Goal: Transaction & Acquisition: Download file/media

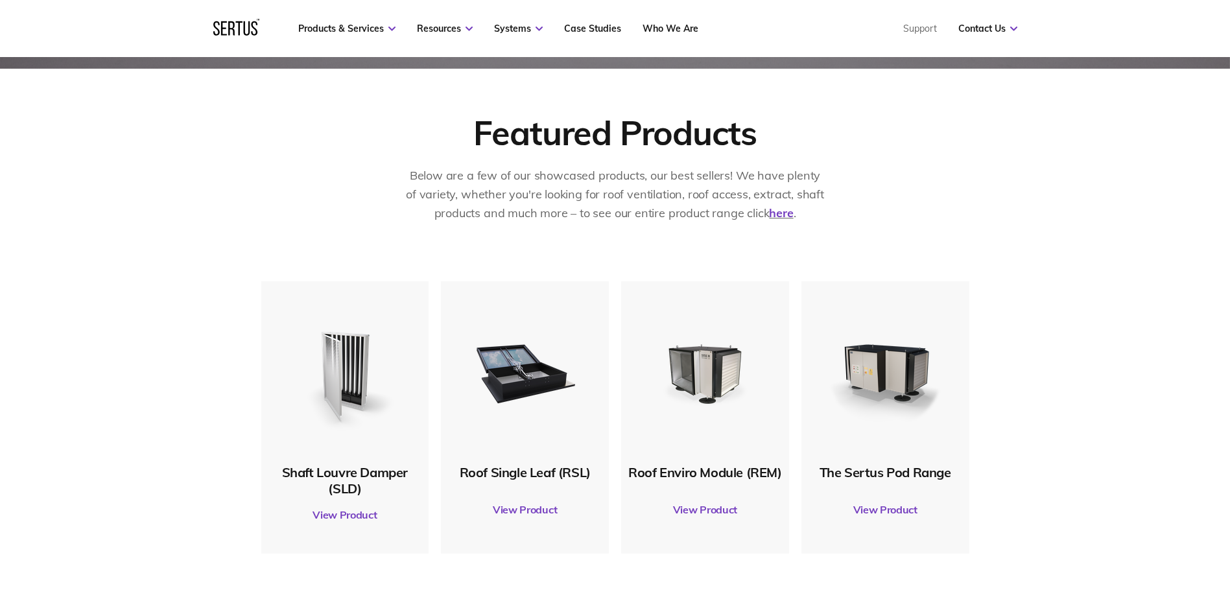
scroll to position [583, 0]
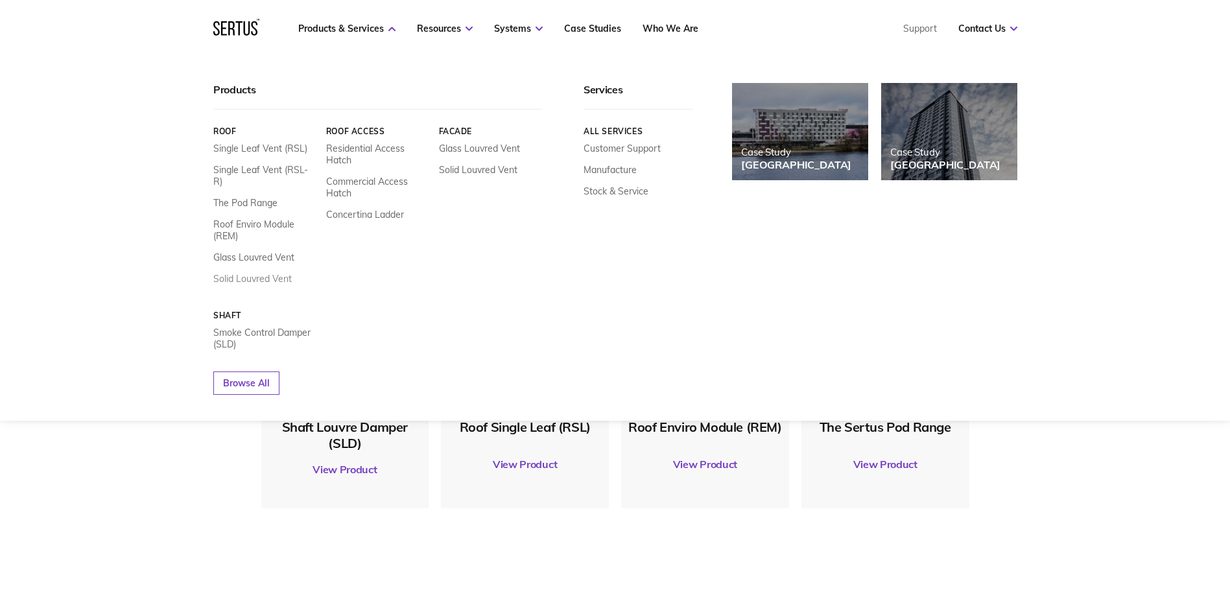
click at [253, 273] on link "Solid Louvred Vent" at bounding box center [252, 279] width 78 height 12
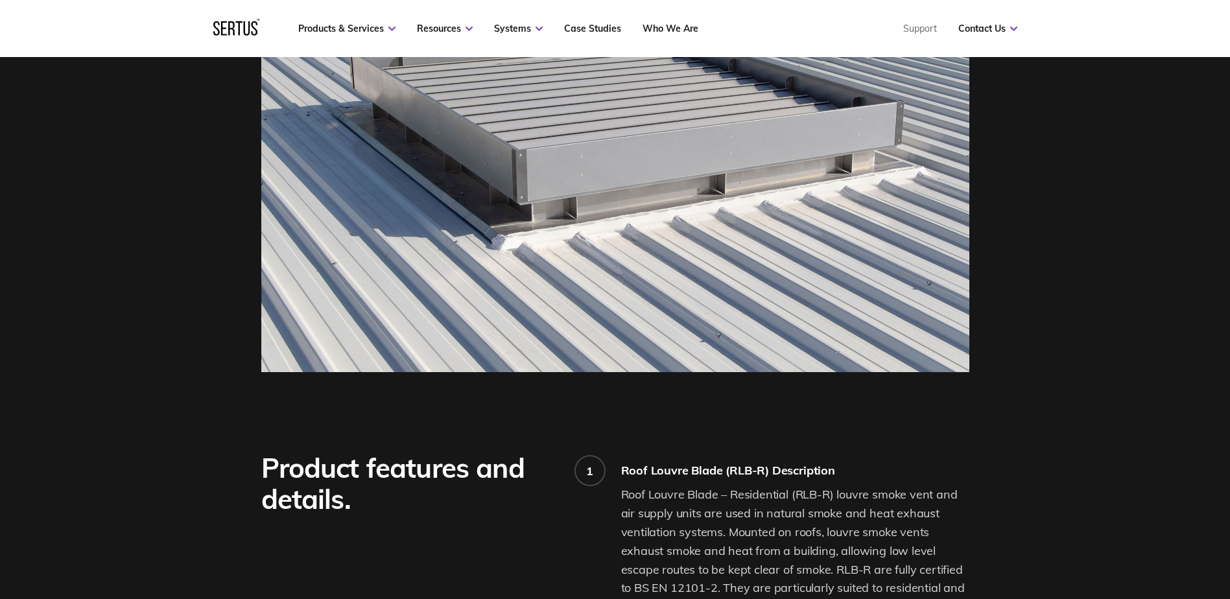
scroll to position [583, 0]
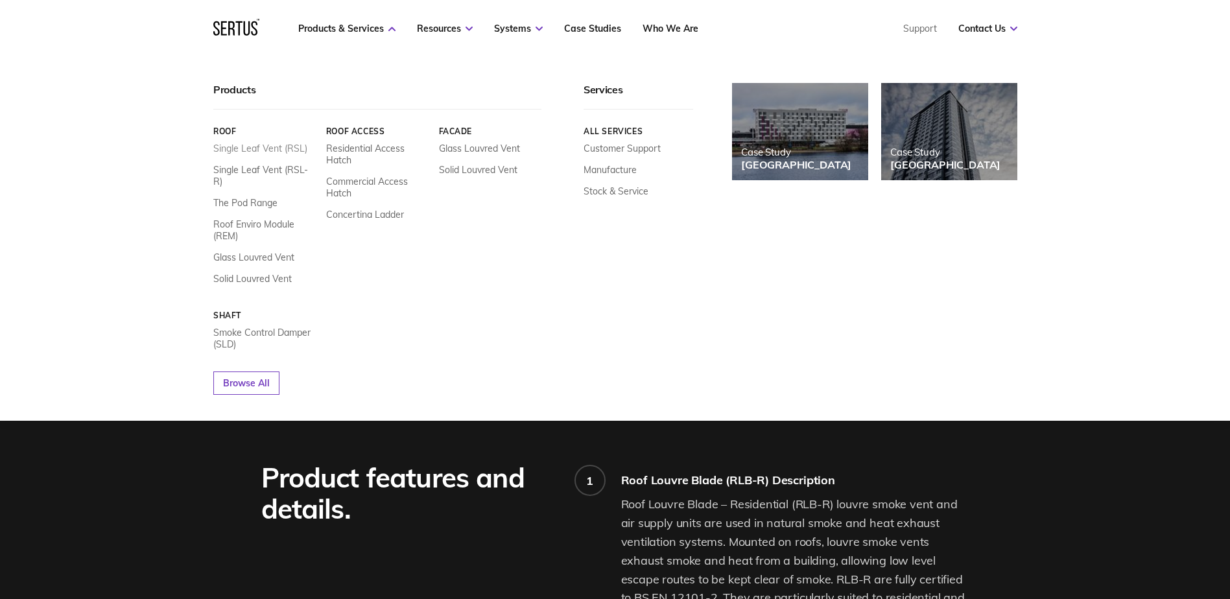
click at [246, 145] on link "Single Leaf Vent (RSL)" at bounding box center [260, 149] width 94 height 12
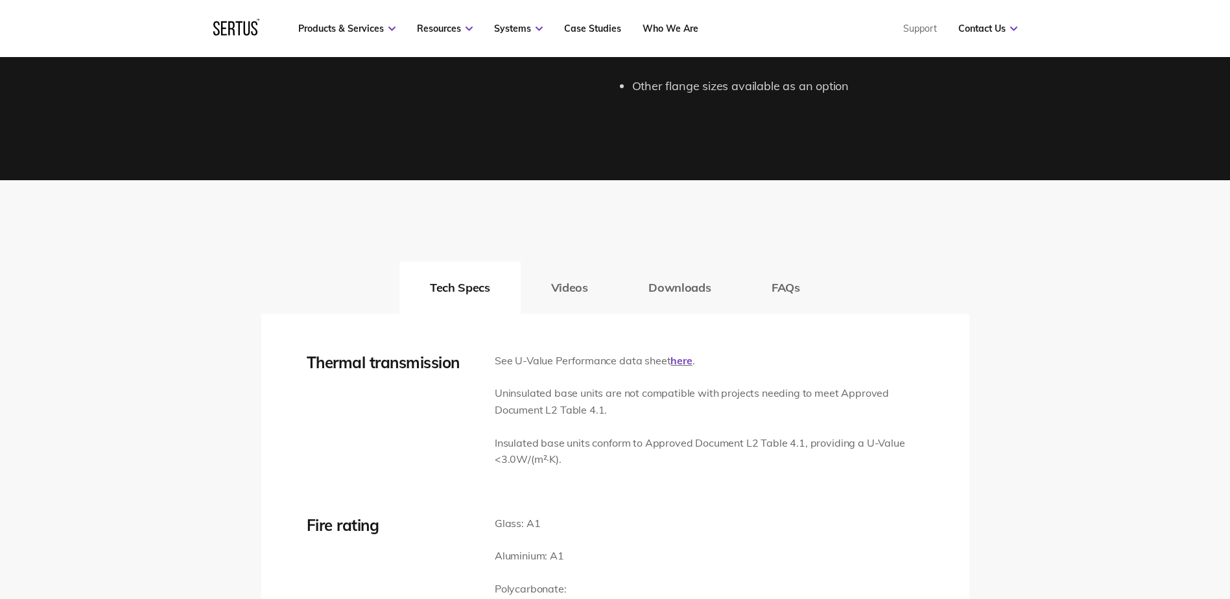
scroll to position [1880, 0]
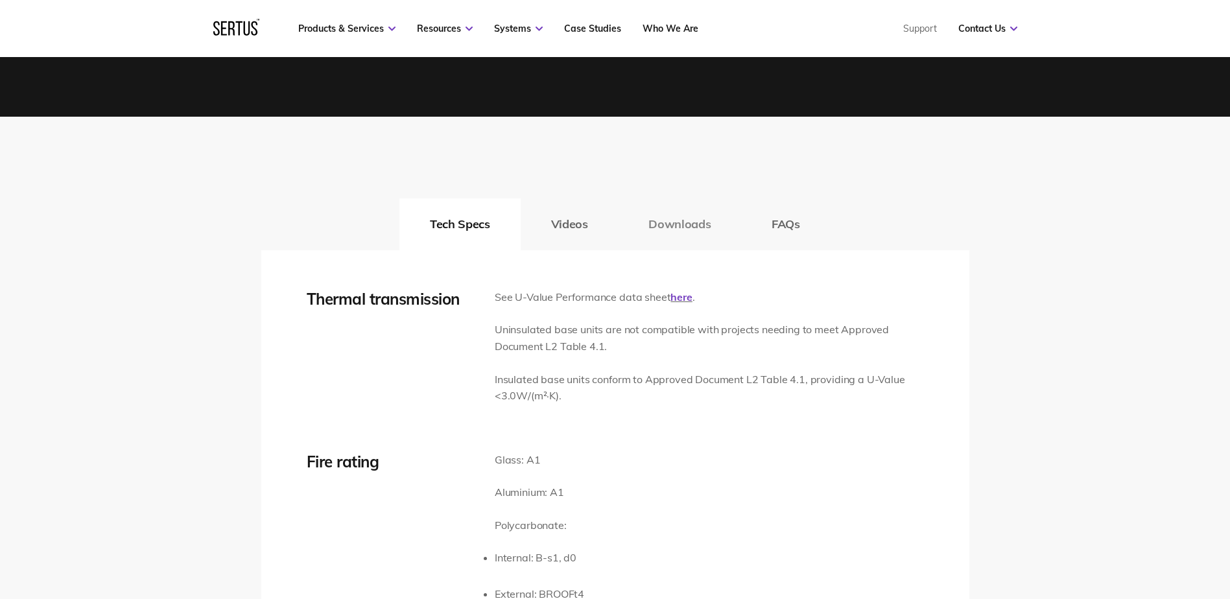
click at [677, 220] on button "Downloads" at bounding box center [679, 224] width 123 height 52
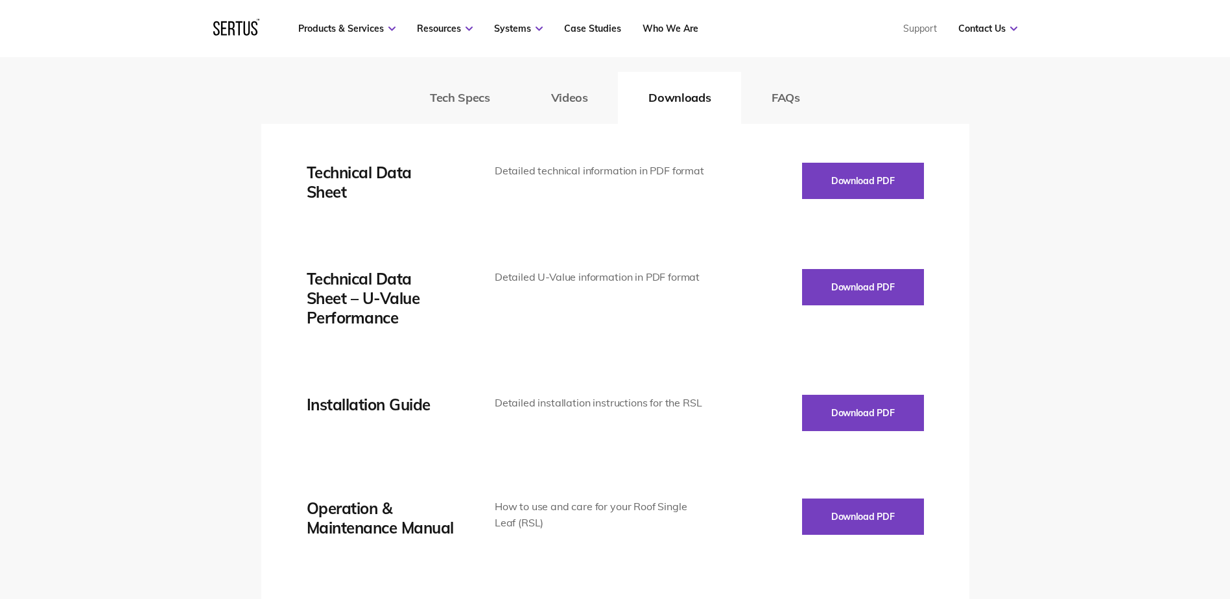
scroll to position [2010, 0]
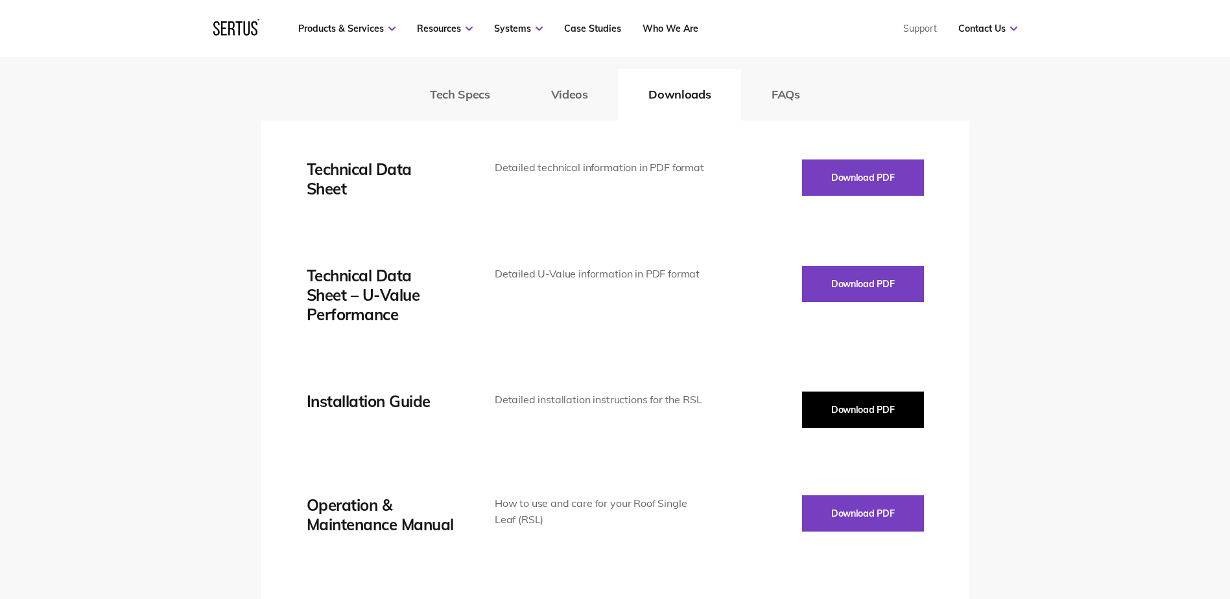
click at [851, 399] on button "Download PDF" at bounding box center [863, 410] width 122 height 36
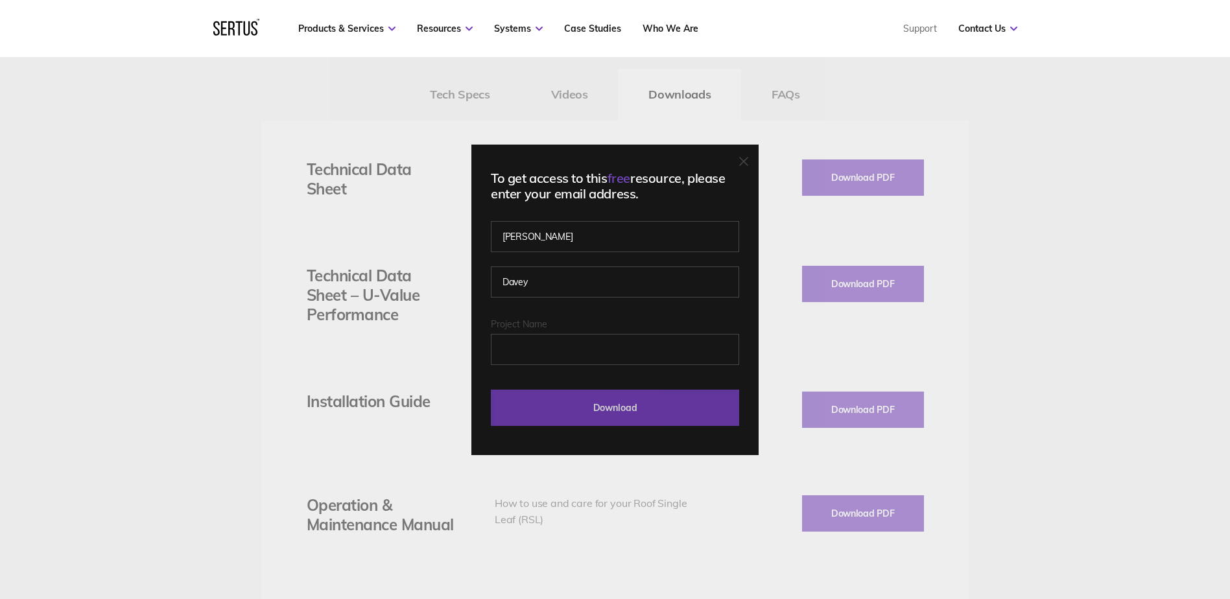
click at [620, 405] on input "Download" at bounding box center [615, 408] width 248 height 36
